Goal: Find specific page/section: Find specific page/section

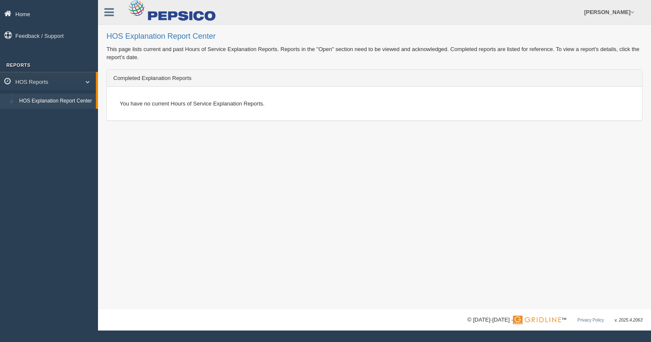
click at [32, 11] on link "Home" at bounding box center [49, 13] width 98 height 19
